Goal: Task Accomplishment & Management: Use online tool/utility

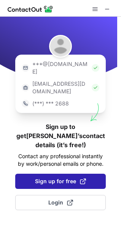
click at [56, 174] on button "Sign up for free" at bounding box center [60, 181] width 90 height 15
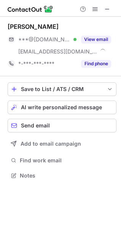
scroll to position [171, 121]
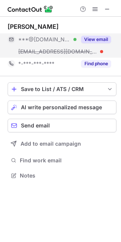
click at [100, 41] on button "View email" at bounding box center [96, 40] width 30 height 8
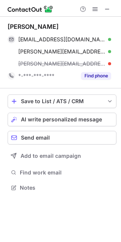
scroll to position [183, 121]
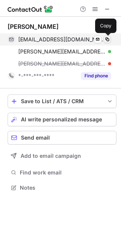
click at [107, 41] on span at bounding box center [107, 39] width 6 height 6
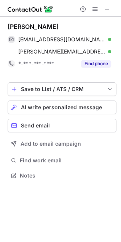
scroll to position [171, 121]
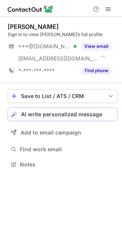
scroll to position [159, 122]
click at [73, 117] on span "AI write personalized message" at bounding box center [61, 114] width 81 height 6
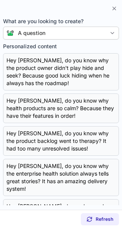
click at [69, 29] on div "A question" at bounding box center [60, 33] width 115 height 13
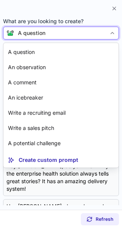
click at [76, 32] on div "A question" at bounding box center [60, 33] width 92 height 8
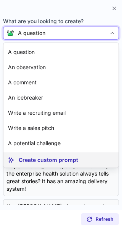
click at [57, 161] on p "Create custom prompt" at bounding box center [48, 160] width 59 height 8
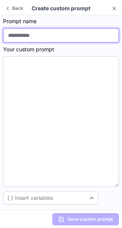
click at [45, 35] on input at bounding box center [60, 35] width 115 height 14
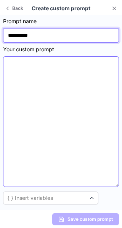
type input "**********"
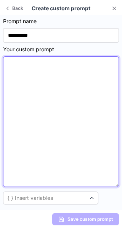
click at [40, 74] on textarea at bounding box center [60, 121] width 115 height 131
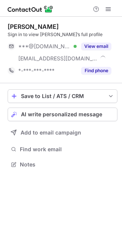
scroll to position [159, 122]
click at [65, 118] on button "AI write personalized message" at bounding box center [62, 115] width 109 height 14
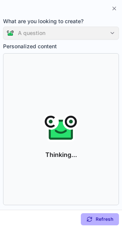
click at [40, 32] on div "A question" at bounding box center [60, 33] width 115 height 13
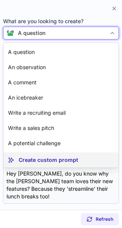
click at [58, 158] on p "Create custom prompt" at bounding box center [48, 160] width 59 height 8
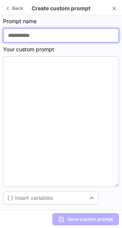
click at [52, 37] on input at bounding box center [60, 35] width 115 height 14
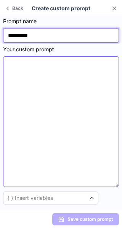
type input "**********"
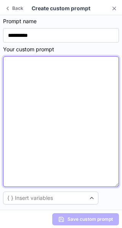
click at [45, 68] on textarea at bounding box center [60, 121] width 115 height 131
paste textarea "**********"
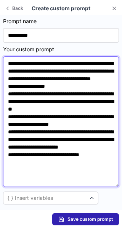
scroll to position [2, 0]
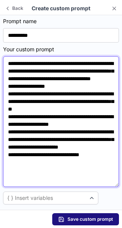
type textarea "**********"
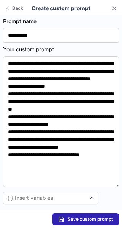
click at [70, 217] on span "Save custom prompt" at bounding box center [89, 219] width 45 height 6
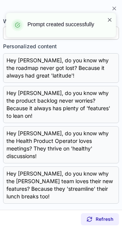
click at [107, 21] on span at bounding box center [109, 20] width 6 height 8
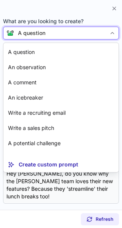
click at [80, 31] on div "A question" at bounding box center [60, 33] width 92 height 8
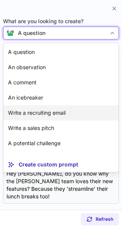
scroll to position [14, 0]
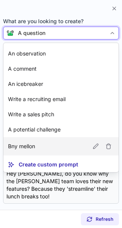
click at [36, 145] on article "Bny mellon" at bounding box center [60, 146] width 115 height 18
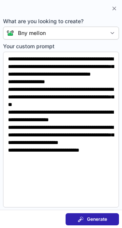
click at [96, 217] on span "Generate" at bounding box center [97, 219] width 20 height 6
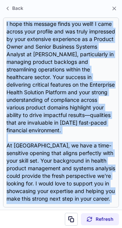
scroll to position [98, 0]
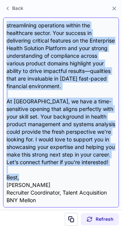
drag, startPoint x: 8, startPoint y: 55, endPoint x: 31, endPoint y: 177, distance: 123.8
click at [31, 177] on div "Subject: Exciting Opportunity at BNY Mellon Body: Hi Daniel, I hope this messag…" at bounding box center [60, 112] width 109 height 183
copy div "Hi Daniel, I hope this message finds you well! I came across your profile and w…"
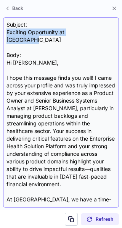
drag, startPoint x: 98, startPoint y: 31, endPoint x: 3, endPoint y: 32, distance: 95.0
click at [3, 32] on div "Subject: Exciting Opportunity at BNY Mellon Body: Hi Daniel, I hope this messag…" at bounding box center [60, 112] width 115 height 190
copy div "Exciting Opportunity at [GEOGRAPHIC_DATA]"
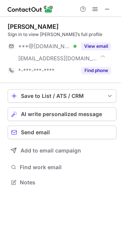
scroll to position [177, 121]
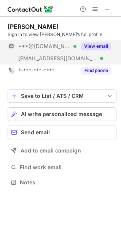
click at [101, 43] on button "View email" at bounding box center [96, 47] width 30 height 8
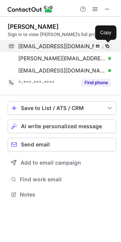
click at [110, 46] on button at bounding box center [107, 47] width 8 height 8
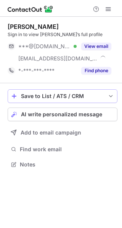
scroll to position [159, 122]
click at [55, 115] on span "AI write personalized message" at bounding box center [61, 114] width 81 height 6
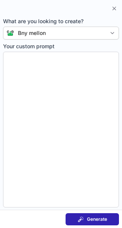
type textarea "**********"
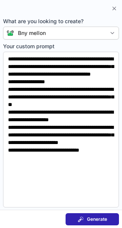
click at [73, 218] on button "Generate" at bounding box center [91, 219] width 53 height 12
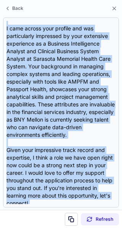
scroll to position [83, 0]
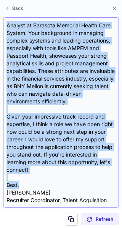
drag, startPoint x: 8, startPoint y: 54, endPoint x: 27, endPoint y: 179, distance: 126.4
click at [27, 179] on div "Subject: Exciting Opportunity at BNY Mellon Body: Hi {Candidate's Name}, I came…" at bounding box center [60, 112] width 109 height 183
copy div "Hi {Candidate's Name}, I came across your profile and was particularly impresse…"
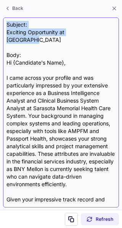
drag, startPoint x: 102, startPoint y: 26, endPoint x: 100, endPoint y: 30, distance: 5.0
click at [100, 30] on div "Subject: Exciting Opportunity at BNY Mellon Body: Hi {Candidate's Name}, I came…" at bounding box center [60, 112] width 109 height 183
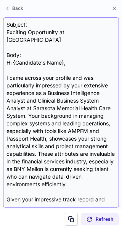
click at [100, 30] on div "Subject: Exciting Opportunity at BNY Mellon Body: Hi {Candidate's Name}, I came…" at bounding box center [60, 112] width 109 height 183
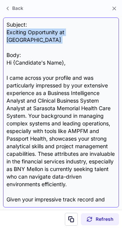
drag, startPoint x: 100, startPoint y: 30, endPoint x: 7, endPoint y: 33, distance: 92.3
click at [7, 33] on div "Subject: Exciting Opportunity at BNY Mellon Body: Hi {Candidate's Name}, I came…" at bounding box center [60, 112] width 109 height 183
copy div "Exciting Opportunity at [GEOGRAPHIC_DATA]"
